Goal: Transaction & Acquisition: Purchase product/service

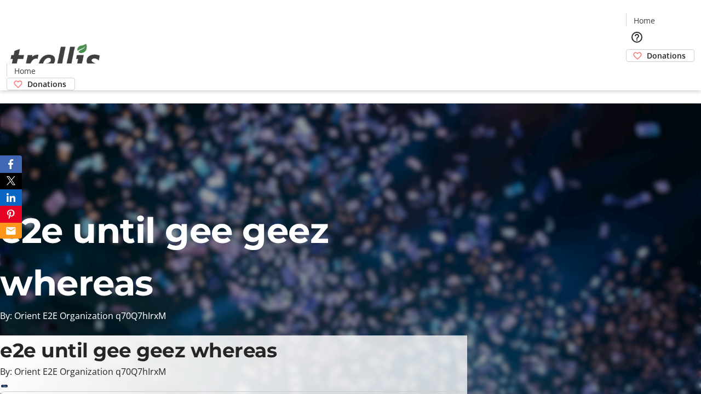
click at [670, 16] on span "Sign Up" at bounding box center [674, 15] width 32 height 13
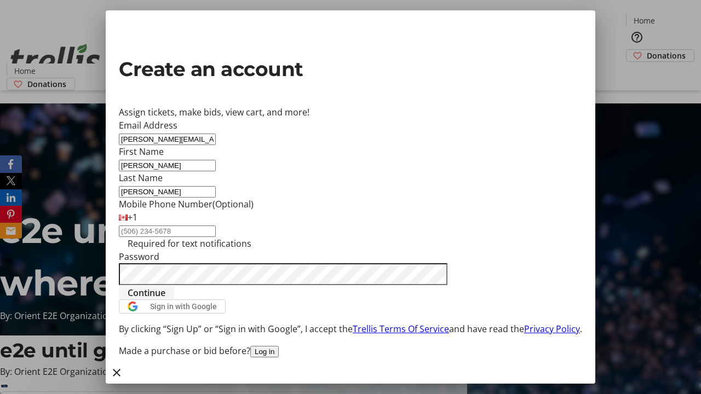
click at [165, 300] on span "Continue" at bounding box center [147, 292] width 38 height 13
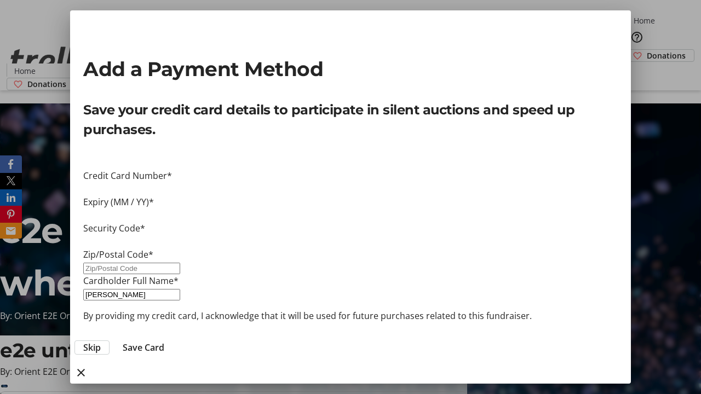
type input "V1Y 0C2"
click at [164, 341] on span "Save Card" at bounding box center [144, 347] width 42 height 13
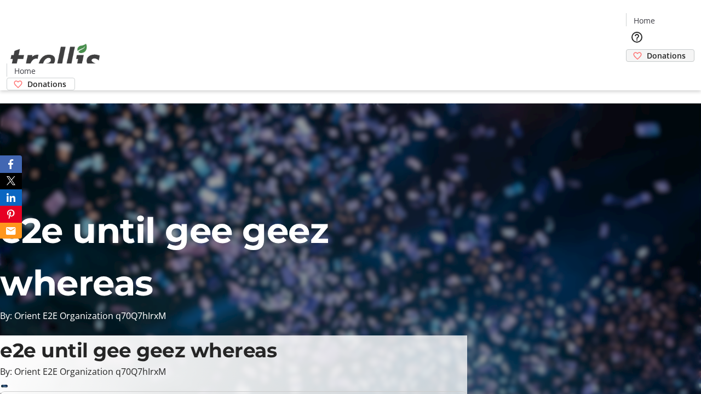
click at [647, 50] on span "Donations" at bounding box center [666, 56] width 39 height 12
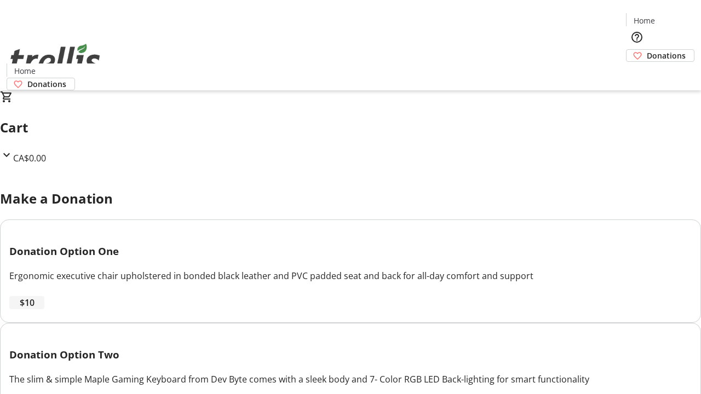
click at [35, 309] on span "$10" at bounding box center [27, 302] width 15 height 13
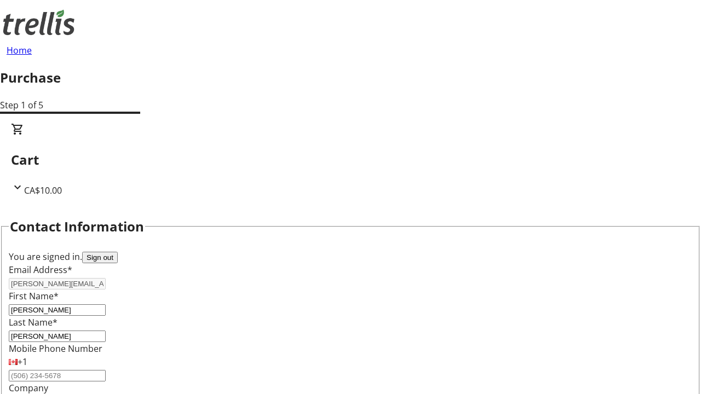
select select "CA"
select select "BC"
type input "Kelowna"
type input "V1Y 0C2"
